Goal: Entertainment & Leisure: Consume media (video, audio)

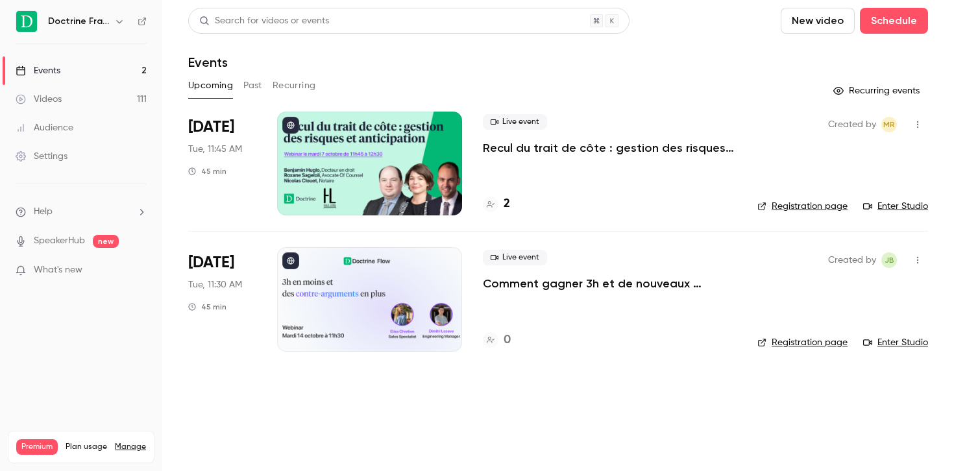
click at [63, 101] on link "Videos 111" at bounding box center [81, 99] width 162 height 29
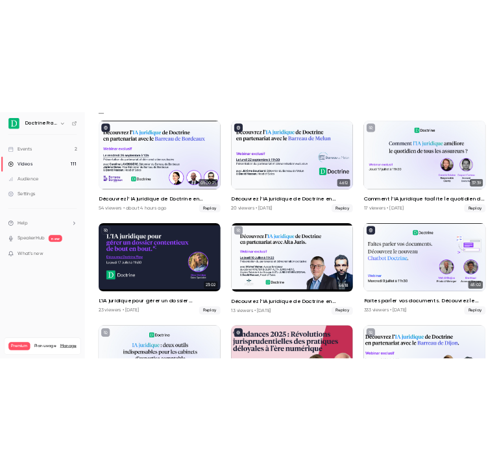
scroll to position [114, 0]
